Goal: Use online tool/utility: Utilize a website feature to perform a specific function

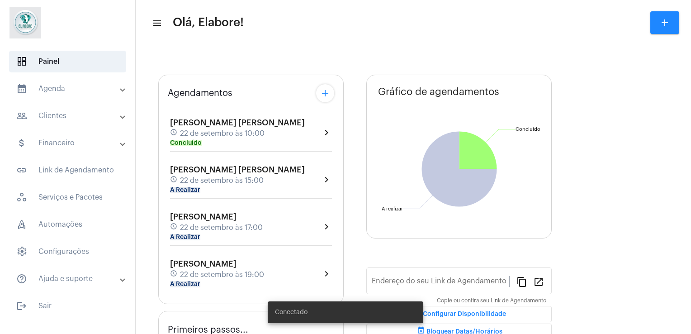
type input "[URL][DOMAIN_NAME]"
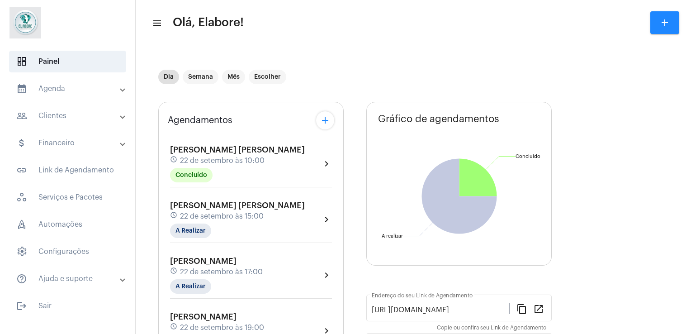
click at [269, 205] on div "[PERSON_NAME] [PERSON_NAME] schedule 22 de setembro às 15:00 A Realizar chevron…" at bounding box center [251, 219] width 162 height 37
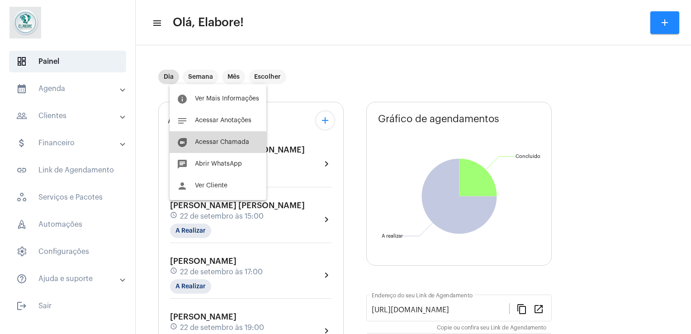
click at [210, 153] on button "duo [PERSON_NAME]" at bounding box center [218, 142] width 97 height 22
